Goal: Task Accomplishment & Management: Use online tool/utility

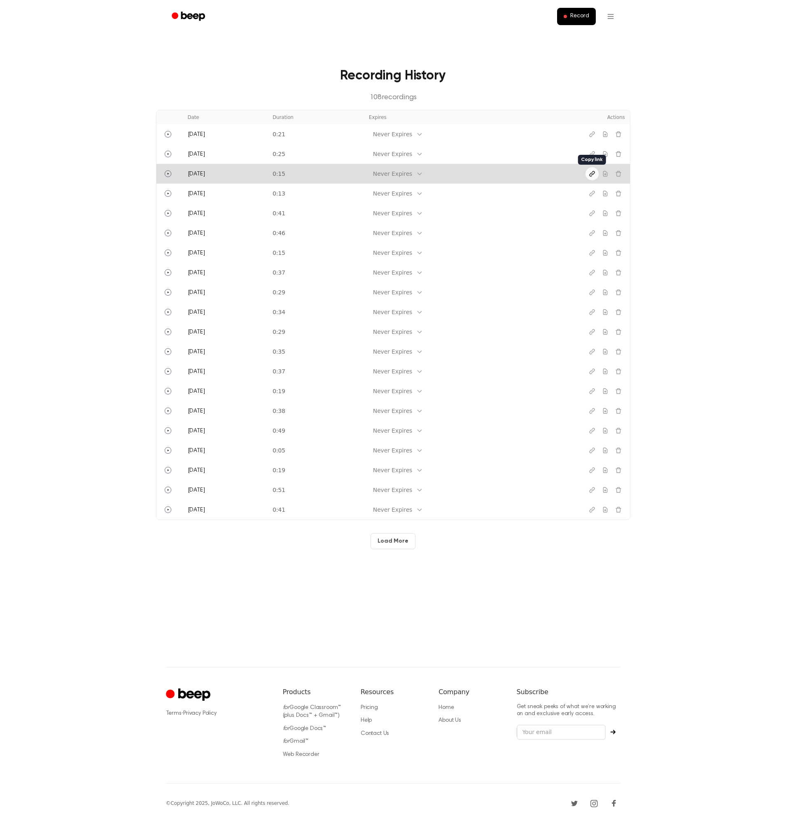
click at [591, 174] on icon "Copy link" at bounding box center [591, 173] width 5 height 5
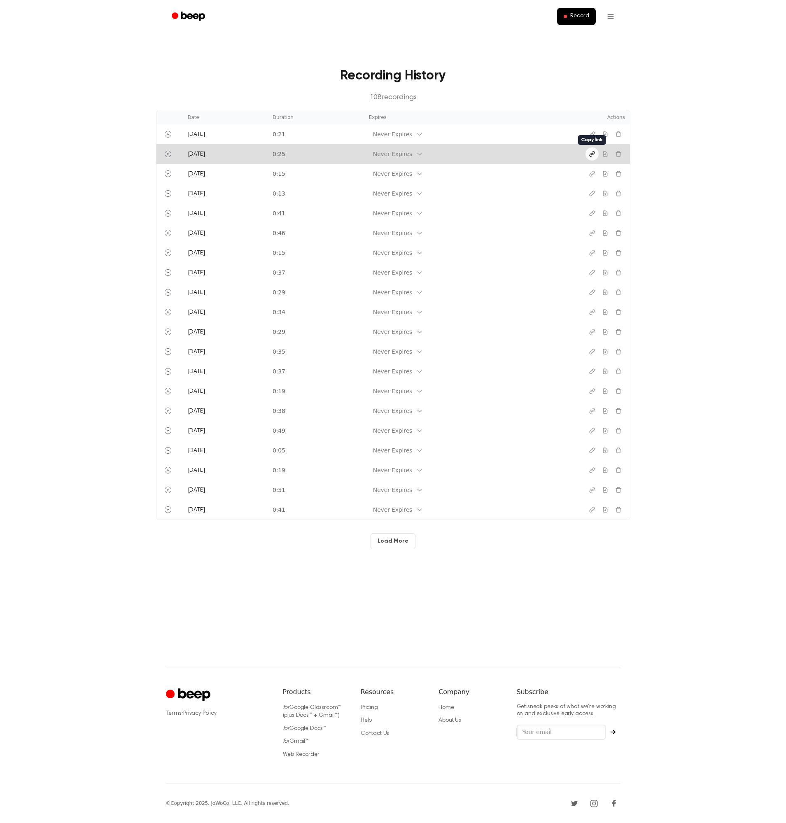
click at [590, 154] on icon "Copy link" at bounding box center [591, 154] width 5 height 5
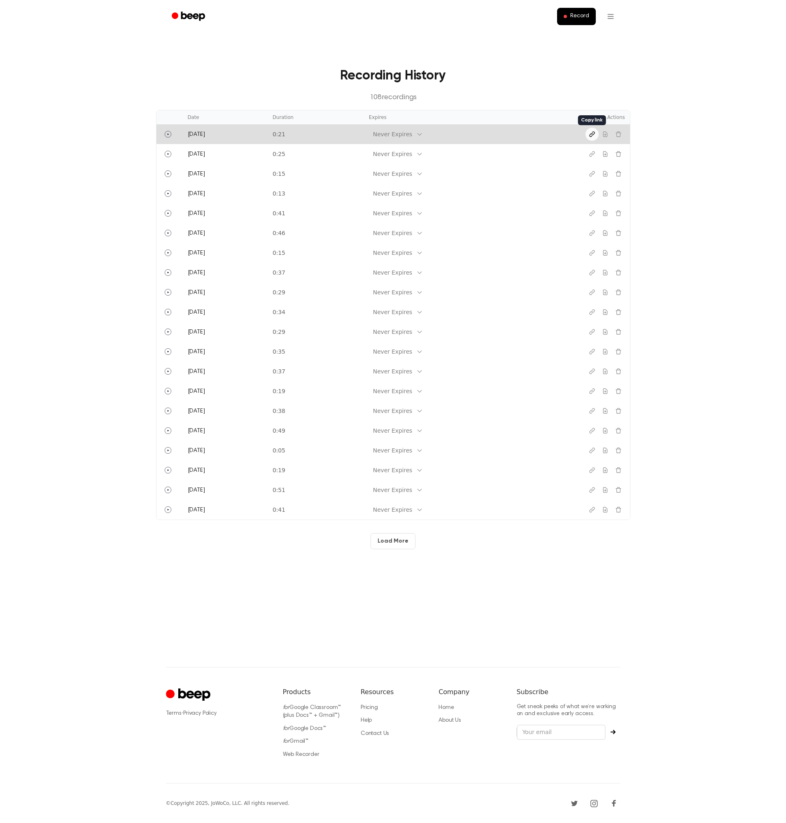
click at [593, 136] on icon "Copy link" at bounding box center [592, 134] width 7 height 7
click at [594, 135] on icon "Copy link" at bounding box center [592, 134] width 7 height 7
click at [595, 138] on button "Copy link" at bounding box center [592, 134] width 13 height 13
